Goal: Navigation & Orientation: Find specific page/section

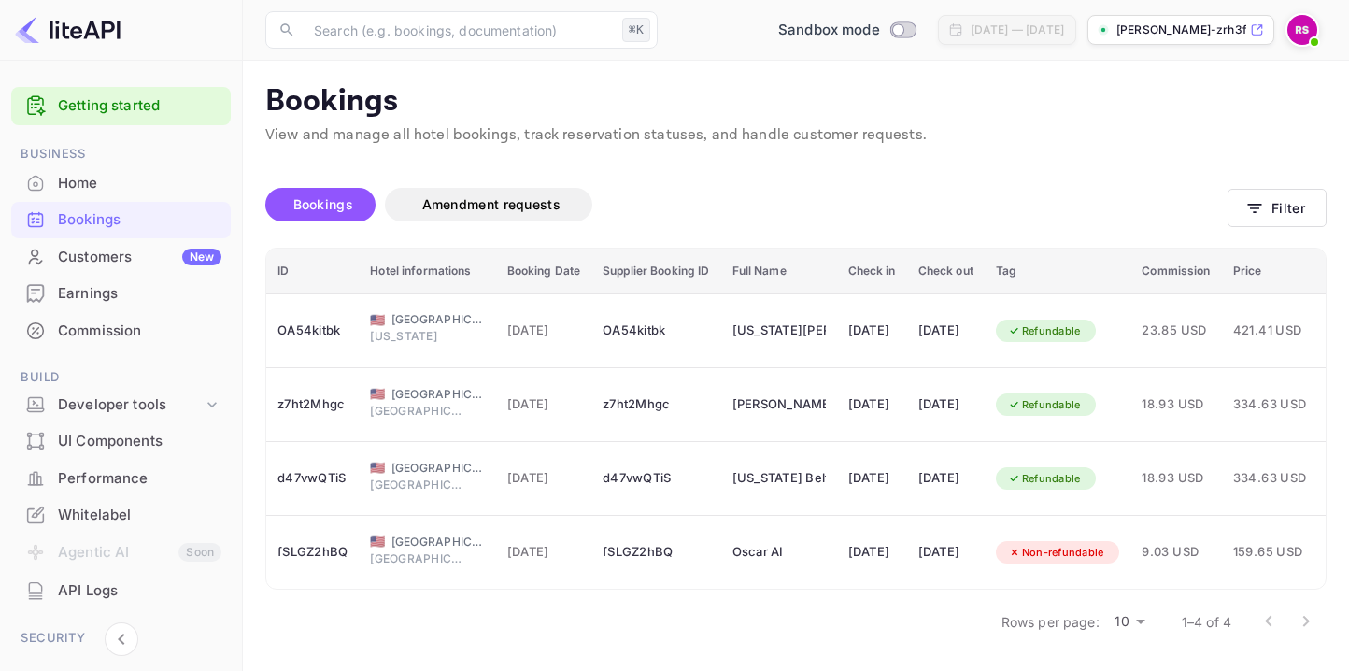
scroll to position [0, 169]
